Goal: Task Accomplishment & Management: Manage account settings

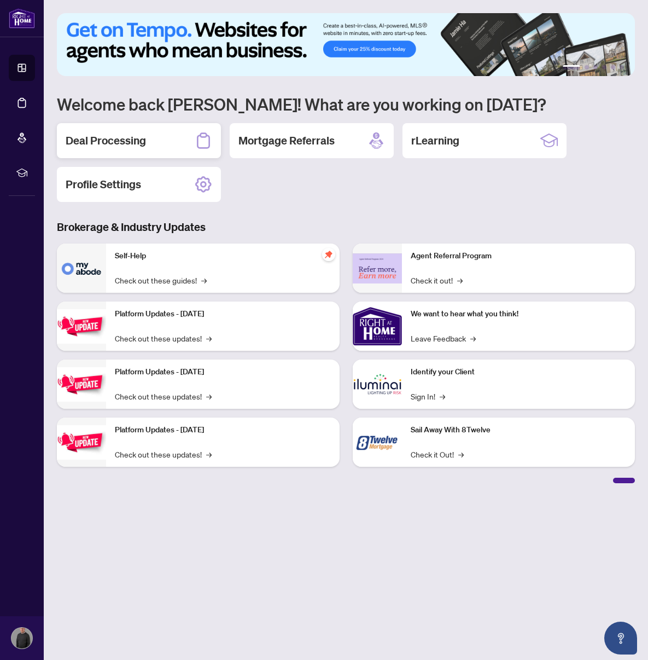
click at [132, 144] on h2 "Deal Processing" at bounding box center [106, 140] width 80 height 15
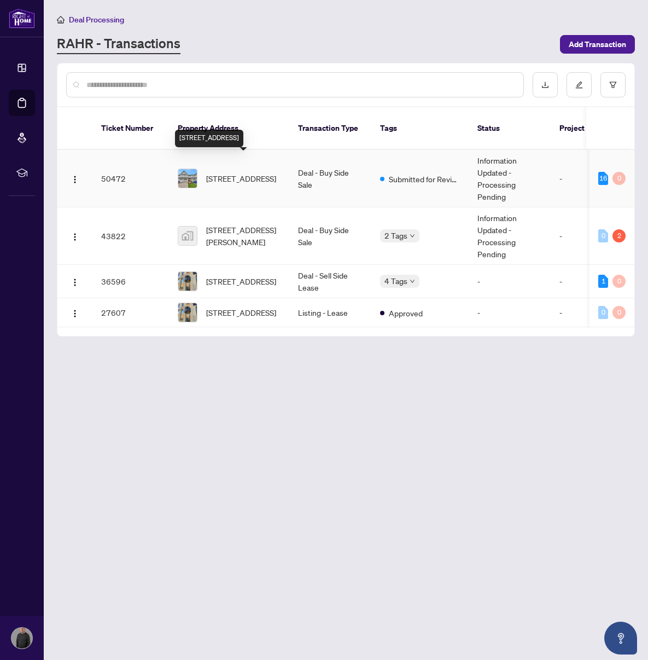
click at [243, 172] on span "[STREET_ADDRESS]" at bounding box center [241, 178] width 70 height 12
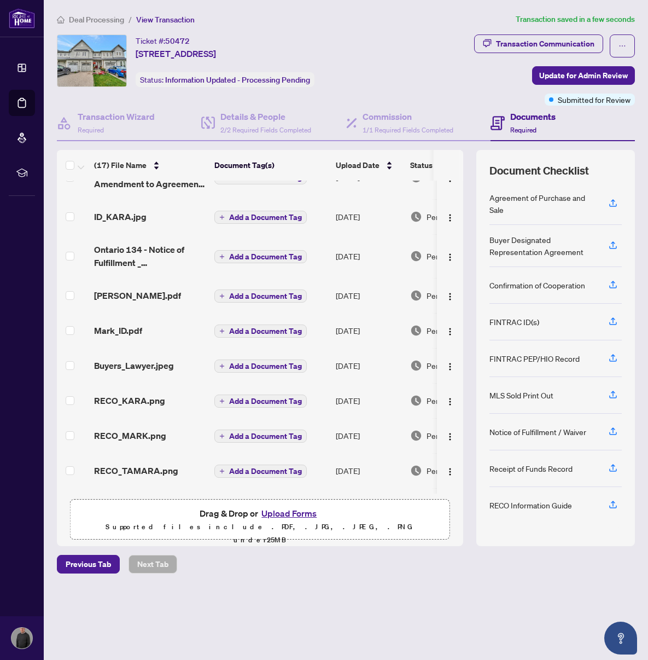
scroll to position [20, 0]
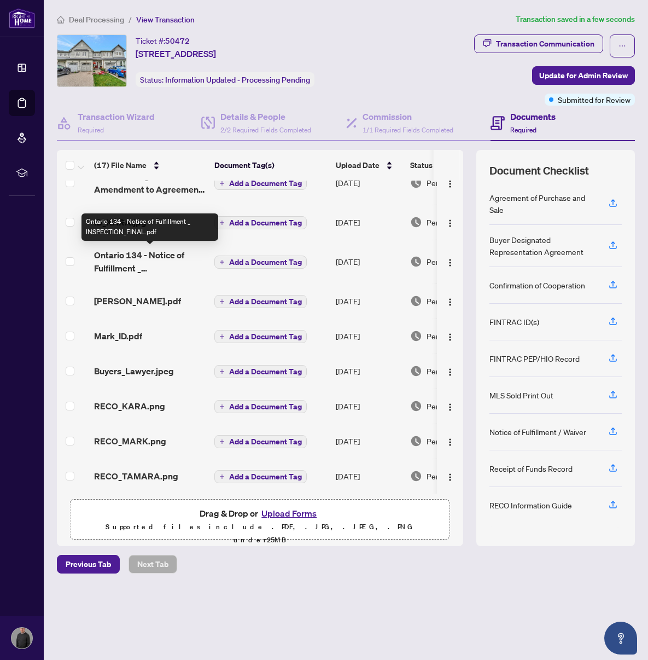
click at [117, 258] on span "Ontario 134 - Notice of Fulfillment _ INSPECTION_FINAL.pdf" at bounding box center [150, 261] width 112 height 26
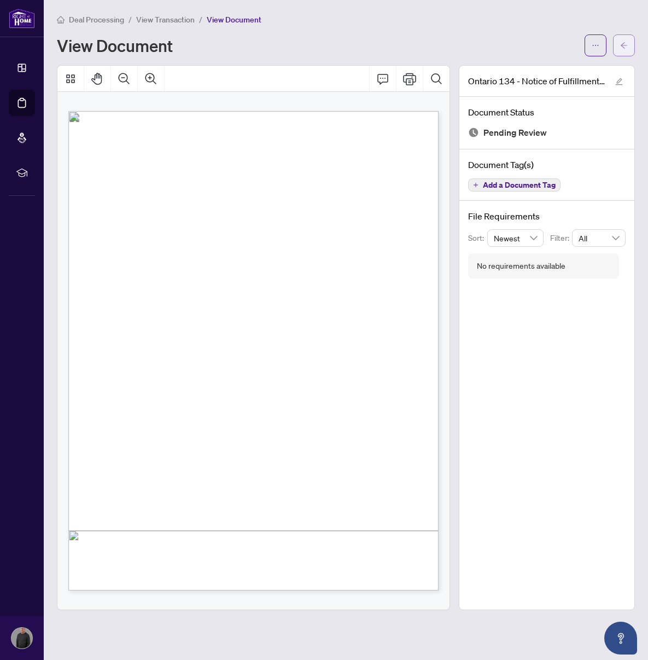
click at [616, 40] on button "button" at bounding box center [624, 45] width 22 height 22
